Goal: Check status: Check status

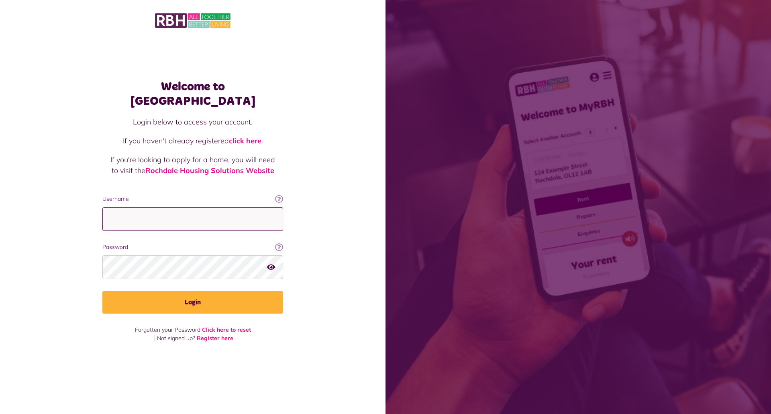
click at [189, 213] on input "Username" at bounding box center [192, 219] width 181 height 24
type input "**********"
click at [102, 291] on button "Login" at bounding box center [192, 302] width 181 height 22
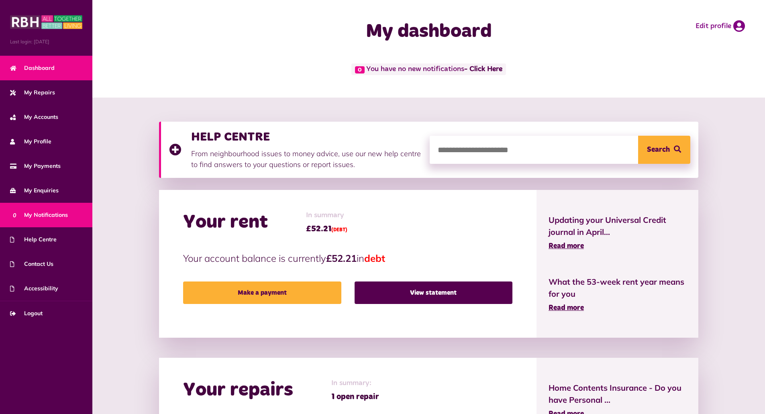
click at [47, 213] on span "0 My Notifications" at bounding box center [39, 215] width 58 height 8
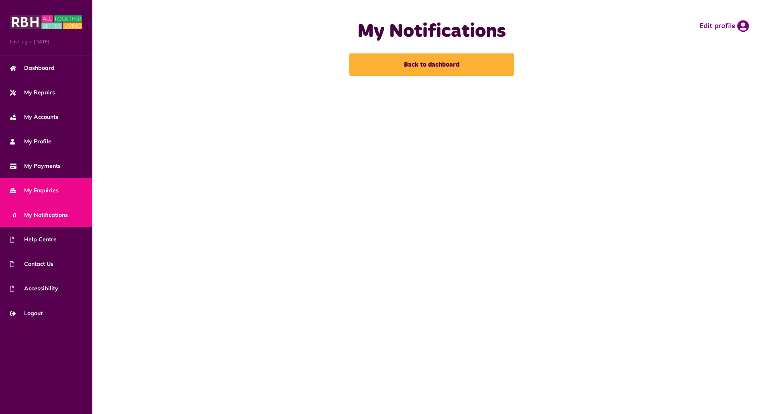
click at [27, 191] on span "My Enquiries" at bounding box center [34, 190] width 49 height 8
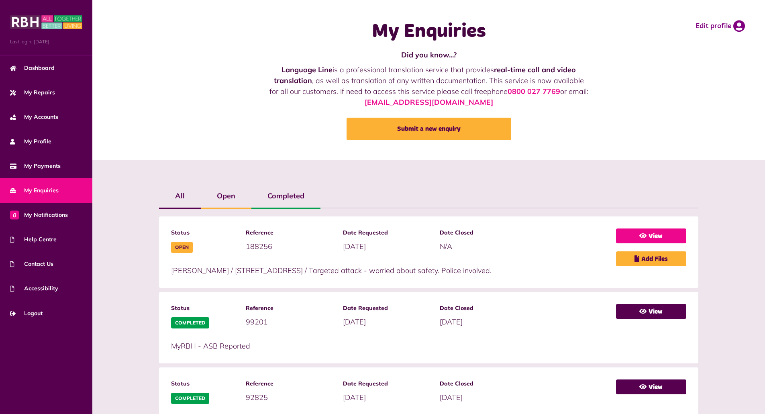
click at [648, 230] on link "View" at bounding box center [651, 235] width 70 height 15
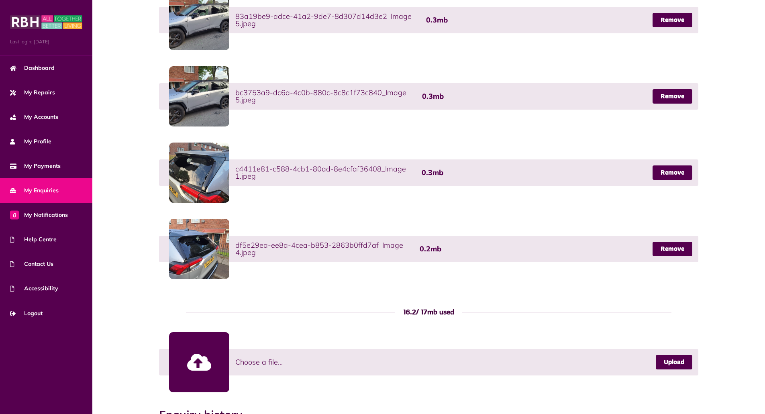
scroll to position [464, 0]
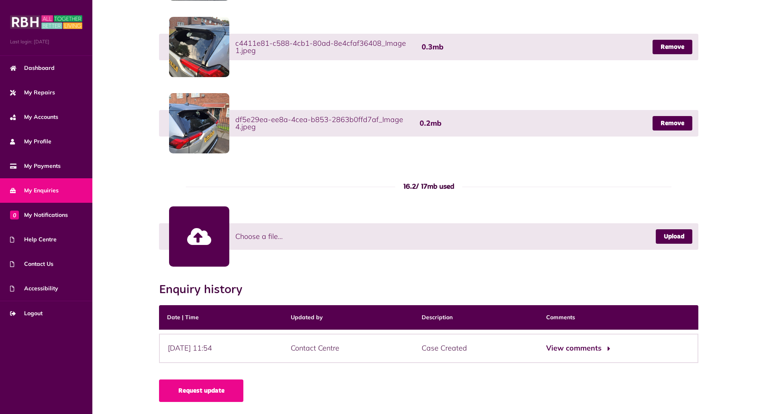
click at [574, 350] on button "View comments" at bounding box center [577, 348] width 62 height 12
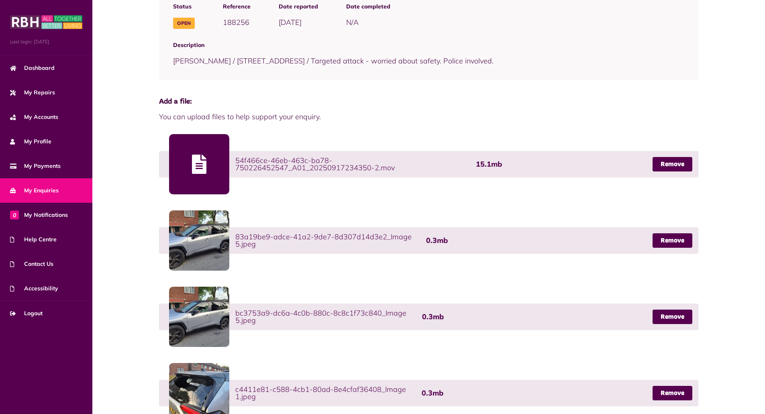
scroll to position [0, 0]
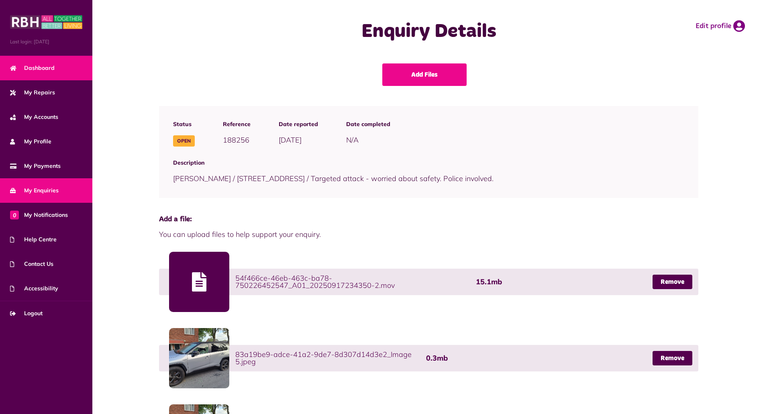
click at [30, 65] on span "Dashboard" at bounding box center [32, 68] width 45 height 8
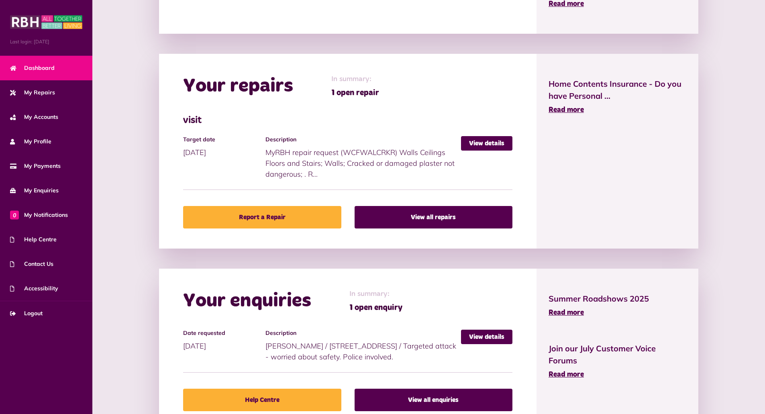
scroll to position [344, 0]
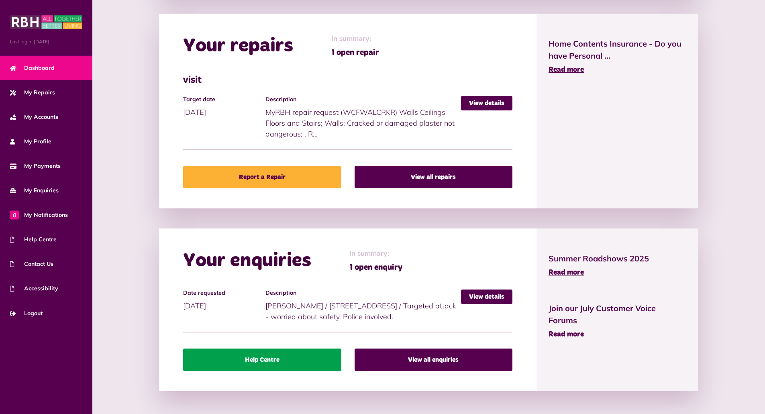
click at [282, 362] on link "Help Centre" at bounding box center [262, 359] width 158 height 22
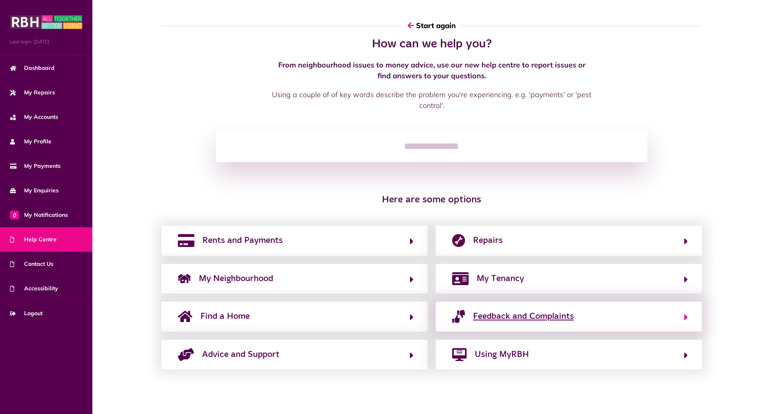
click at [543, 315] on span "Feedback and Complaints" at bounding box center [523, 316] width 101 height 13
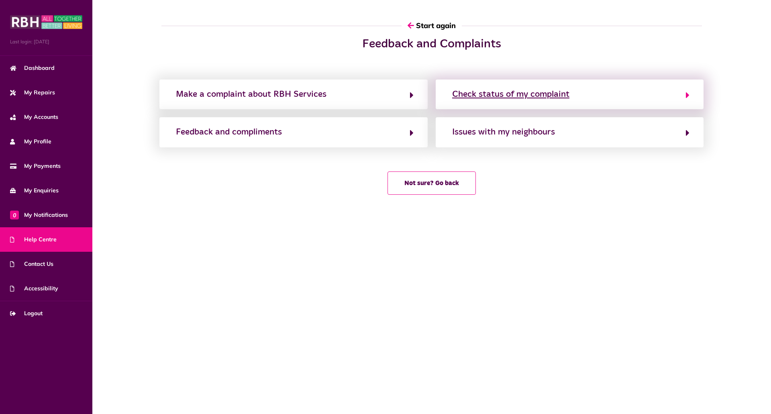
click at [520, 93] on div "Check status of my complaint" at bounding box center [510, 94] width 117 height 13
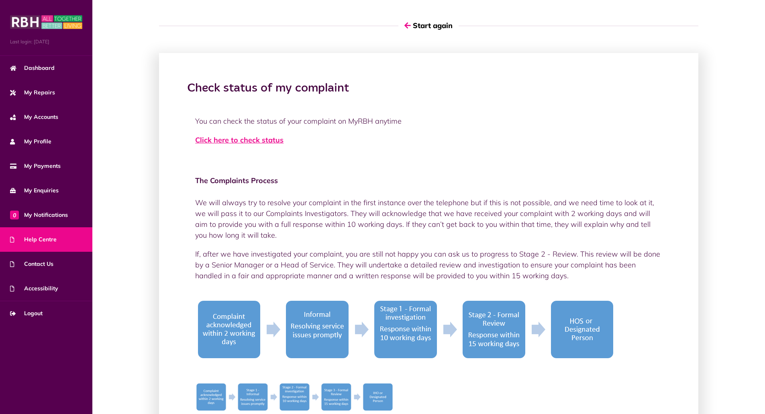
click at [219, 142] on link "Click here to check status" at bounding box center [239, 139] width 88 height 9
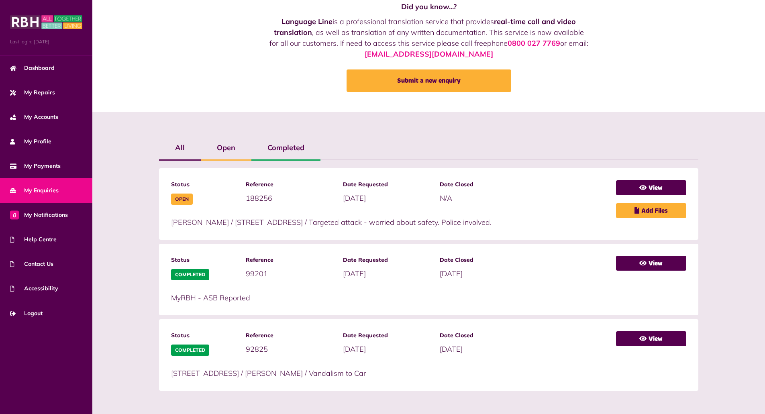
scroll to position [49, 0]
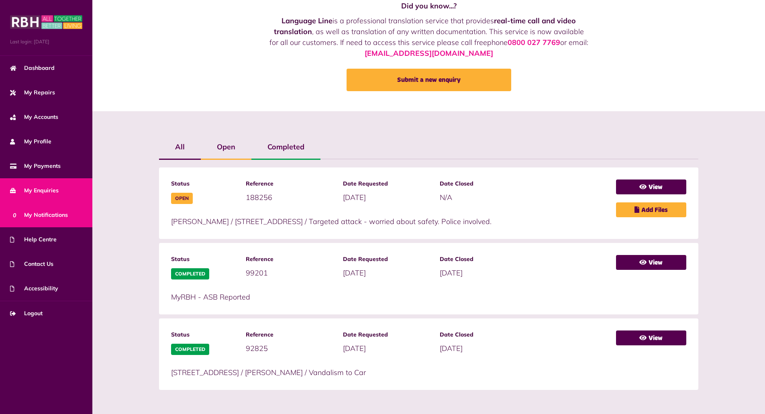
drag, startPoint x: 42, startPoint y: 242, endPoint x: 50, endPoint y: 214, distance: 29.7
click at [43, 242] on span "Help Centre" at bounding box center [33, 239] width 47 height 8
